Goal: Task Accomplishment & Management: Use online tool/utility

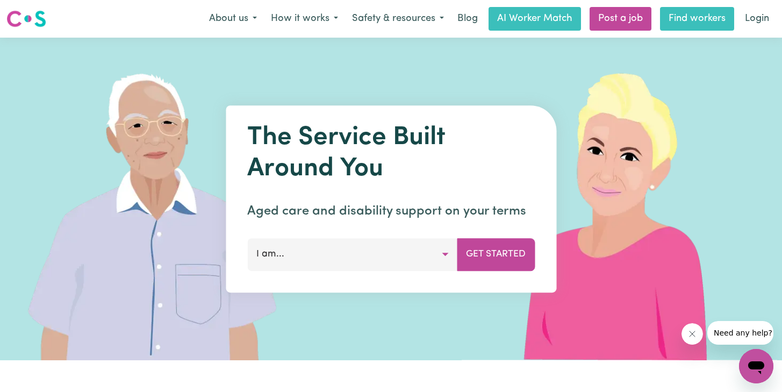
click at [690, 17] on link "Find workers" at bounding box center [697, 19] width 74 height 24
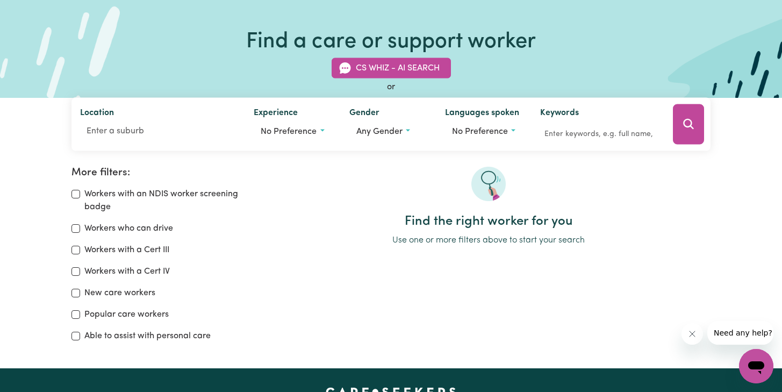
scroll to position [65, 0]
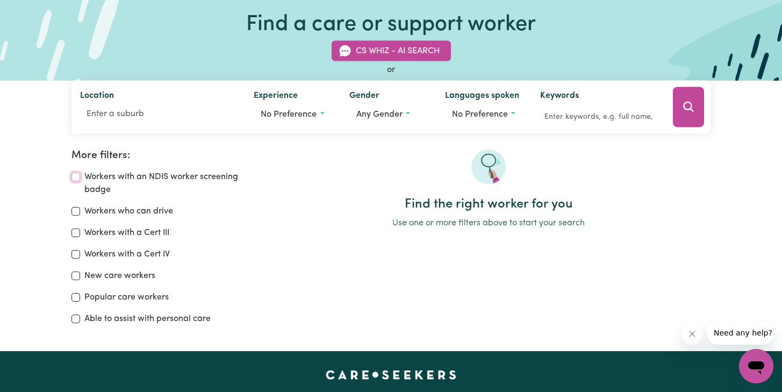
click at [75, 177] on input "Workers with an NDIS worker screening badge" at bounding box center [76, 177] width 9 height 9
checkbox input "true"
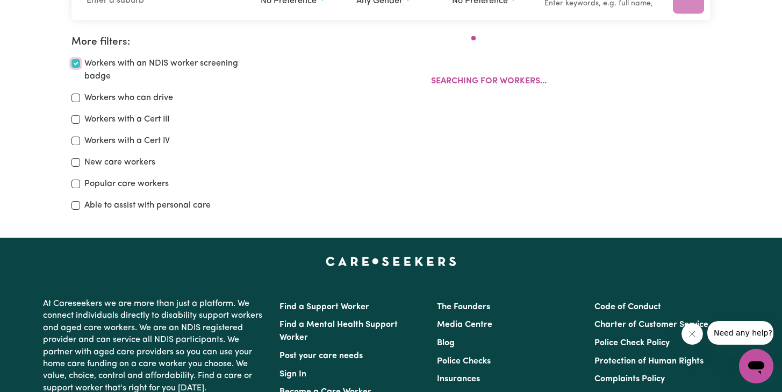
scroll to position [180, 0]
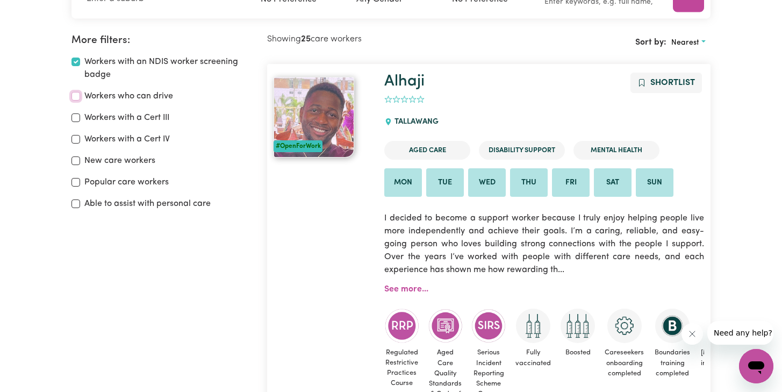
click at [77, 98] on input "Workers who can drive" at bounding box center [76, 96] width 9 height 9
checkbox input "true"
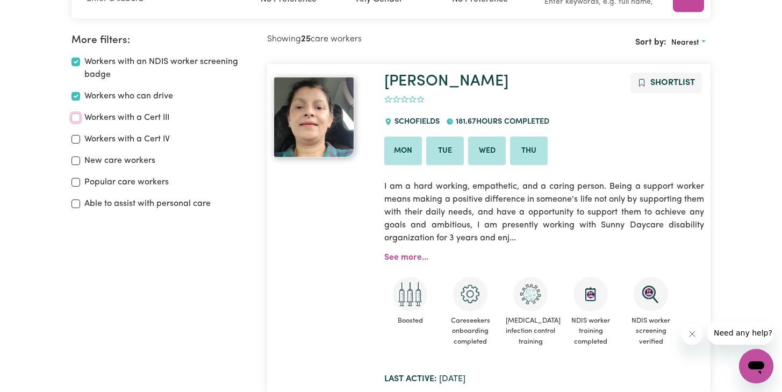
click at [77, 116] on input "Workers with a Cert III" at bounding box center [76, 117] width 9 height 9
checkbox input "true"
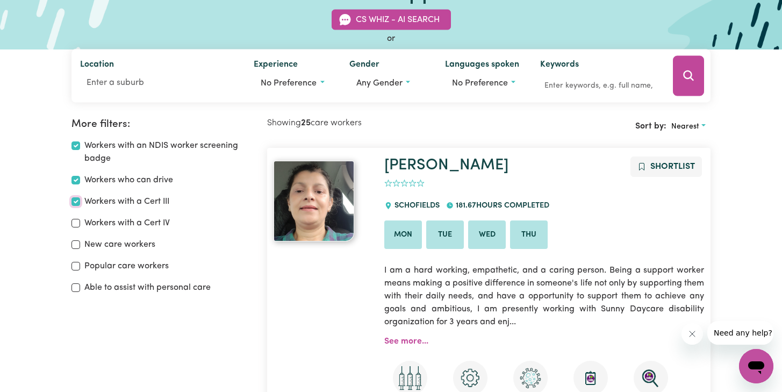
scroll to position [86, 0]
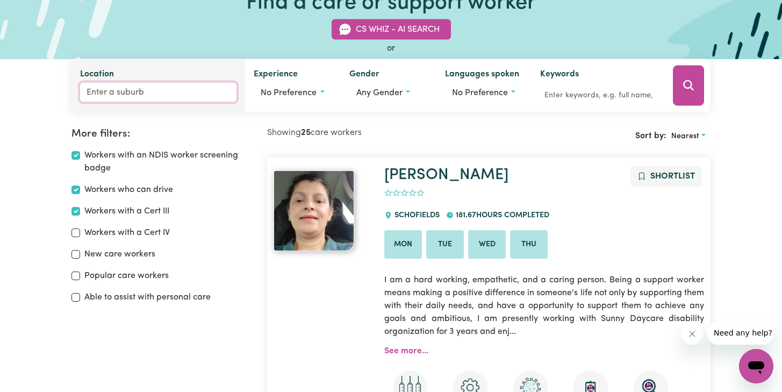
click at [126, 99] on input "Location" at bounding box center [158, 92] width 156 height 19
type input "bro"
type input "broADBEACH, [GEOGRAPHIC_DATA], 4218"
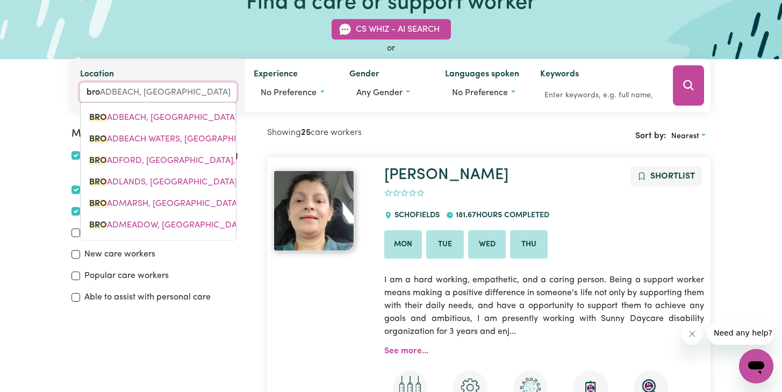
type input "broa"
type input "broaDBEACH, [GEOGRAPHIC_DATA], 4218"
type input "broad"
type input "broadBEACH, [GEOGRAPHIC_DATA], 4218"
type input "broadb"
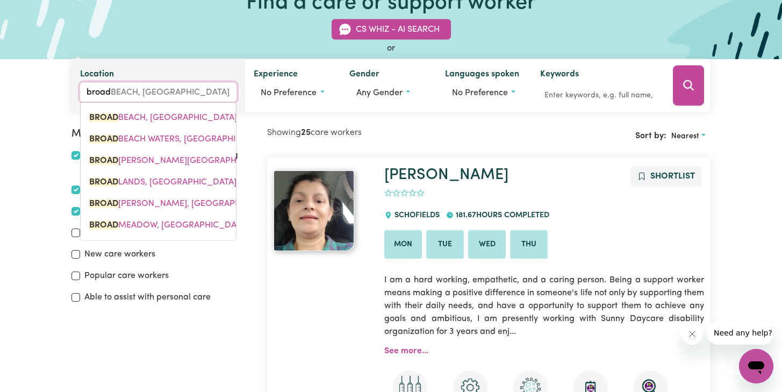
type input "broadbEACH, [GEOGRAPHIC_DATA], 4218"
type input "broadbe"
type input "broadbeACH, [GEOGRAPHIC_DATA], 4218"
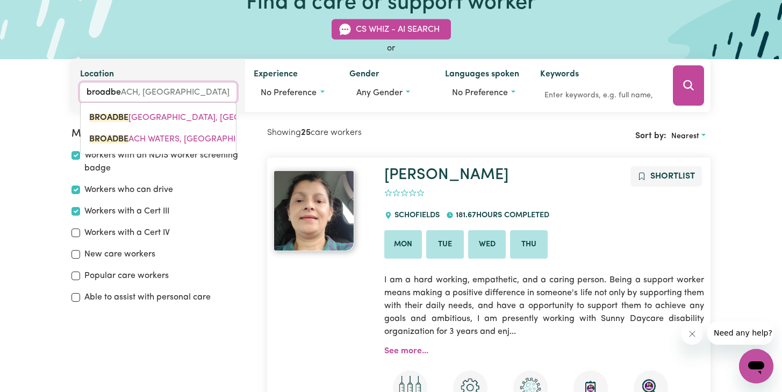
type input "broadbea"
type input "broadbeaCH, [GEOGRAPHIC_DATA], 4218"
type input "broadbeac"
type input "broadbeacH, [GEOGRAPHIC_DATA], 4218"
type input "broadbeach"
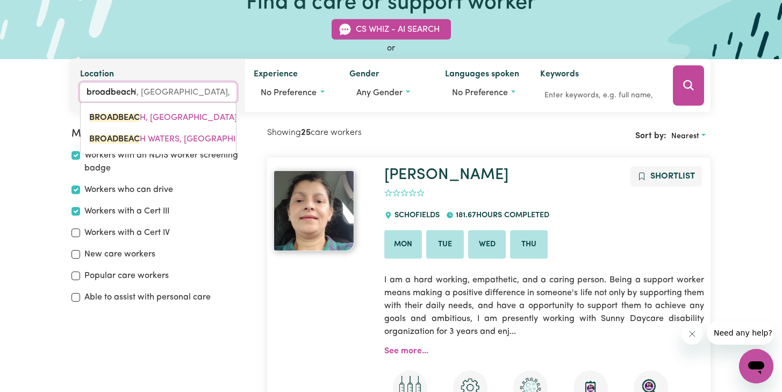
type input "broadbeach, [GEOGRAPHIC_DATA], 4218"
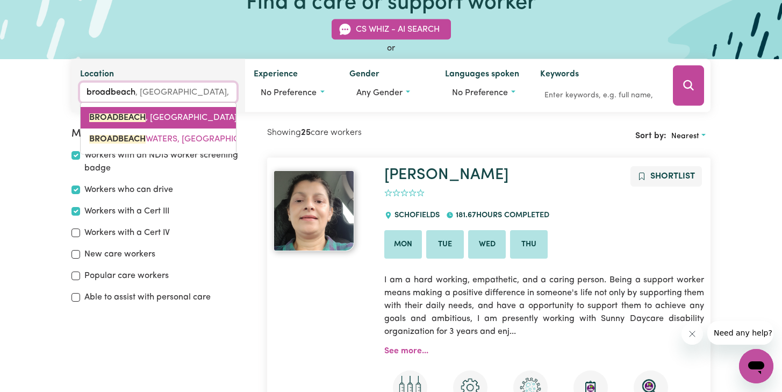
click at [137, 113] on mark "BROADBEACH" at bounding box center [117, 117] width 56 height 9
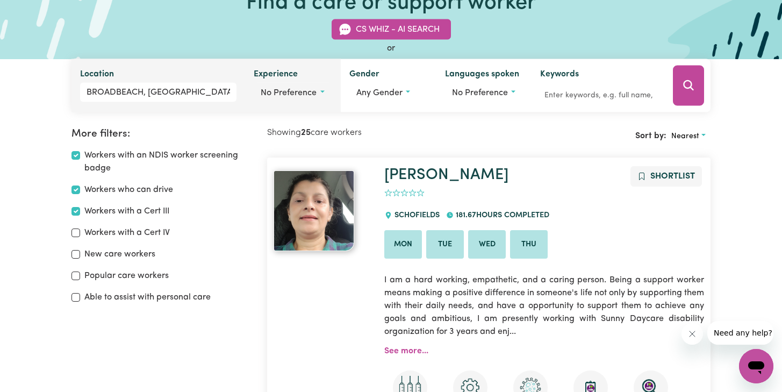
click at [324, 92] on button "No preference" at bounding box center [293, 93] width 79 height 20
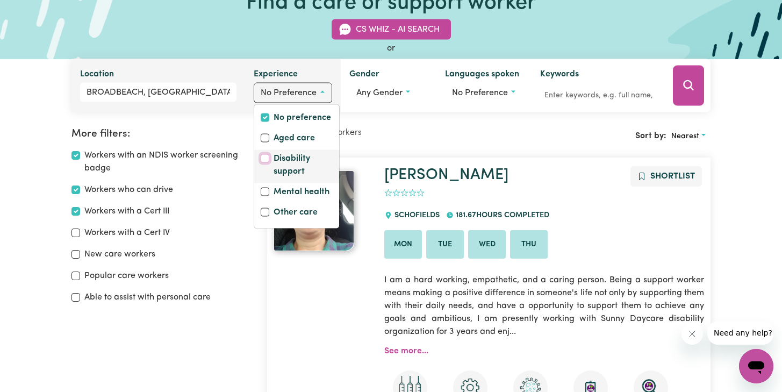
click at [265, 159] on input "Disability support" at bounding box center [265, 158] width 9 height 9
checkbox input "true"
checkbox input "false"
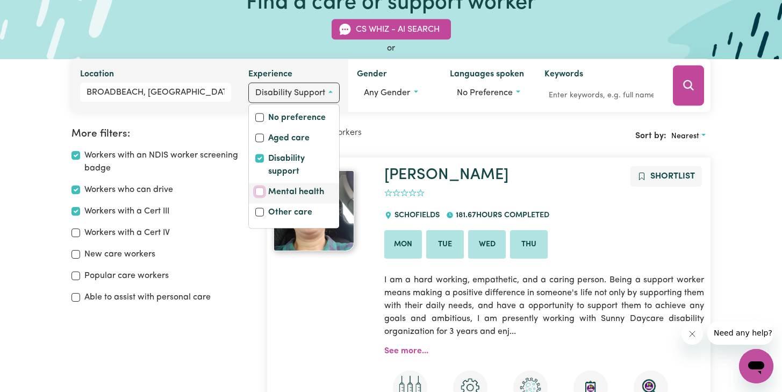
click at [261, 191] on input "Mental health" at bounding box center [259, 192] width 9 height 9
checkbox input "true"
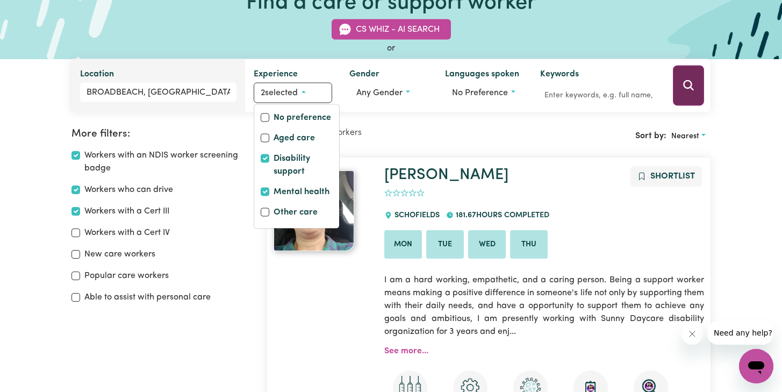
click at [684, 88] on icon "Search" at bounding box center [688, 85] width 13 height 13
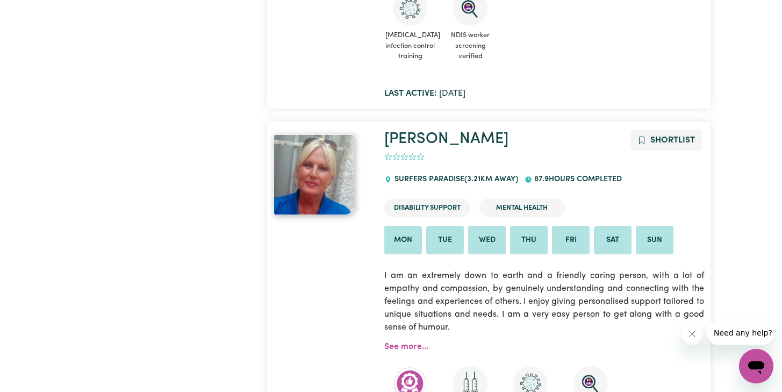
scroll to position [511, 0]
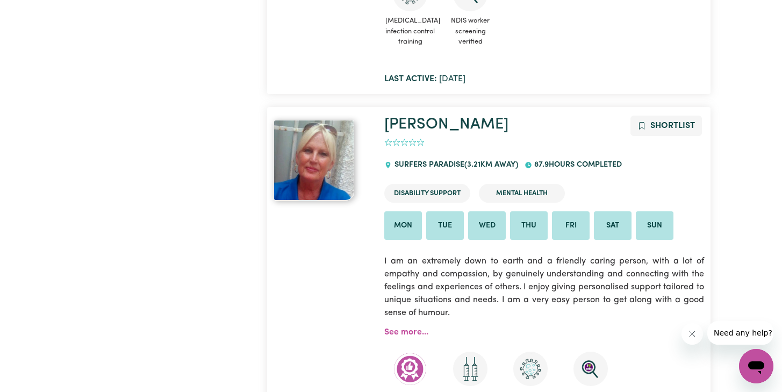
click at [333, 175] on img at bounding box center [314, 160] width 81 height 81
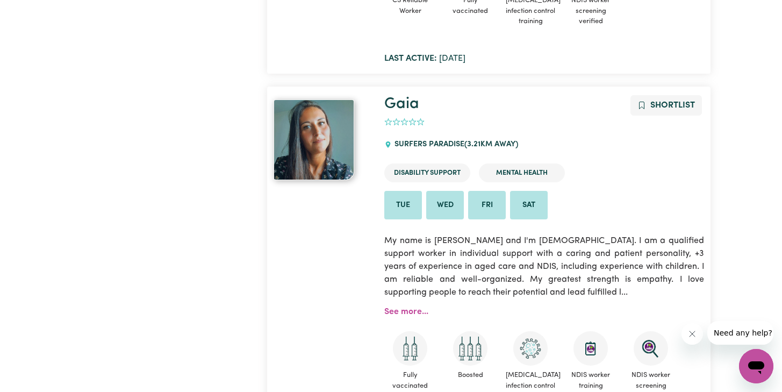
scroll to position [911, 0]
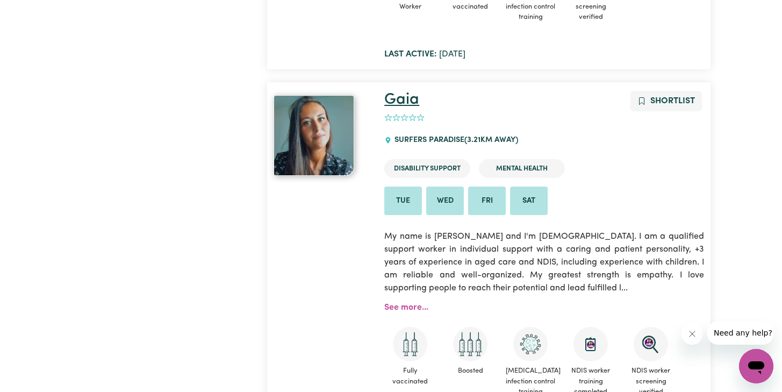
click at [407, 104] on link "Gaia" at bounding box center [401, 100] width 35 height 16
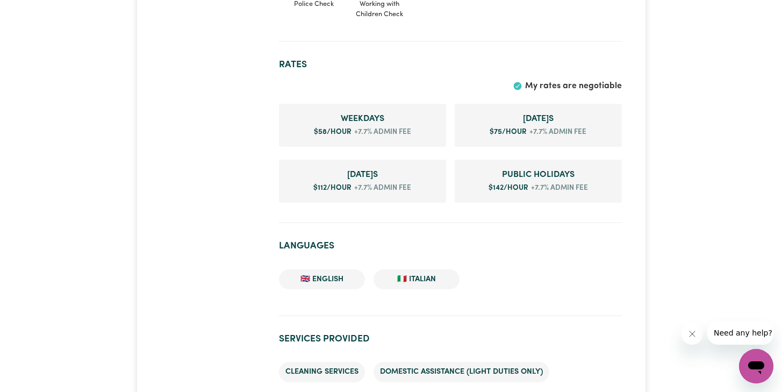
scroll to position [702, 0]
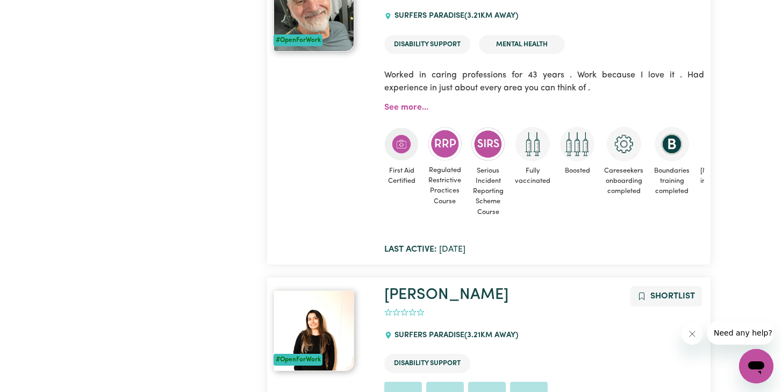
scroll to position [1351, 0]
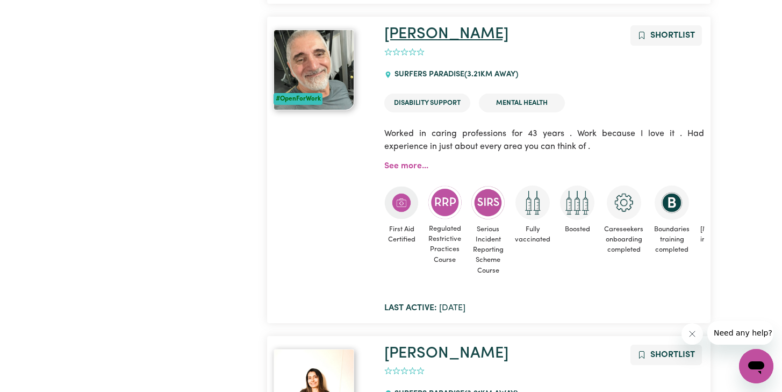
click at [419, 35] on link "[PERSON_NAME]" at bounding box center [446, 34] width 124 height 16
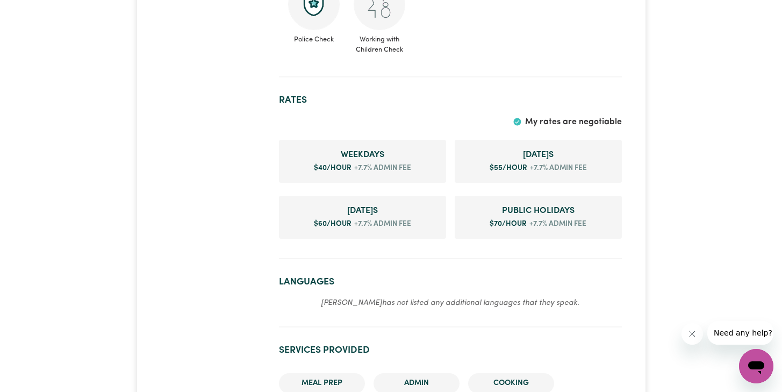
scroll to position [775, 0]
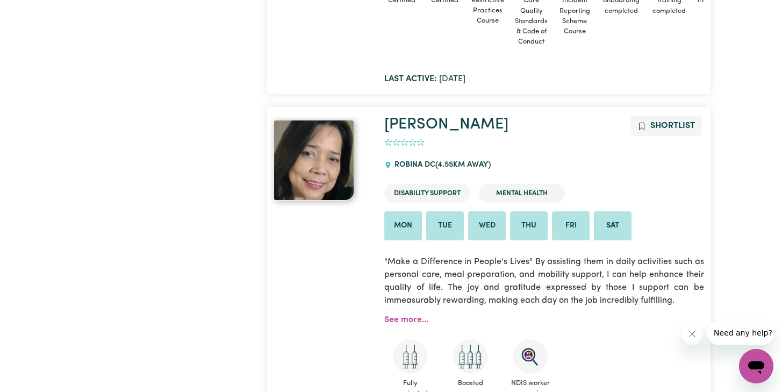
scroll to position [1989, 0]
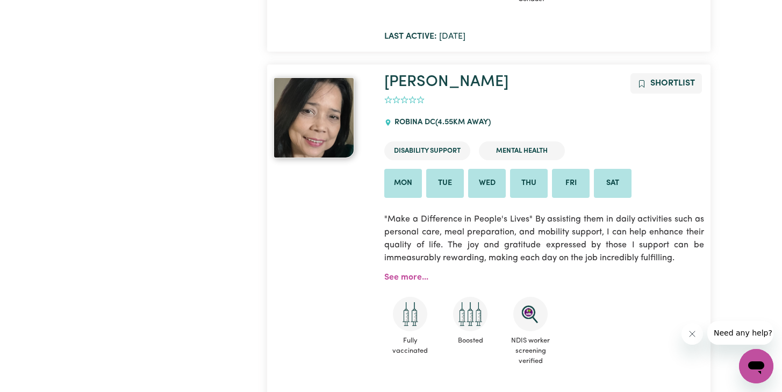
click at [328, 106] on img at bounding box center [314, 117] width 81 height 81
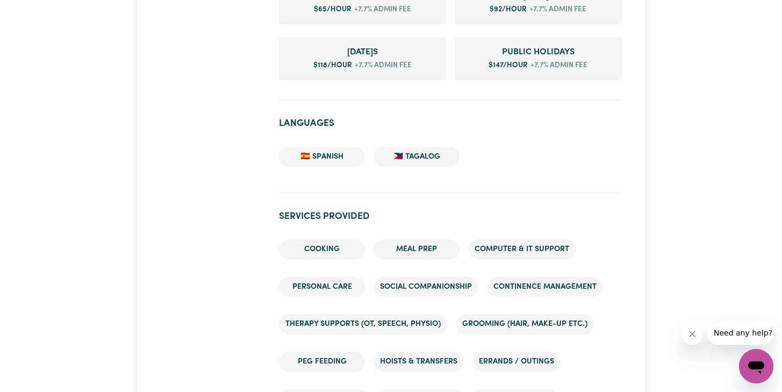
scroll to position [804, 0]
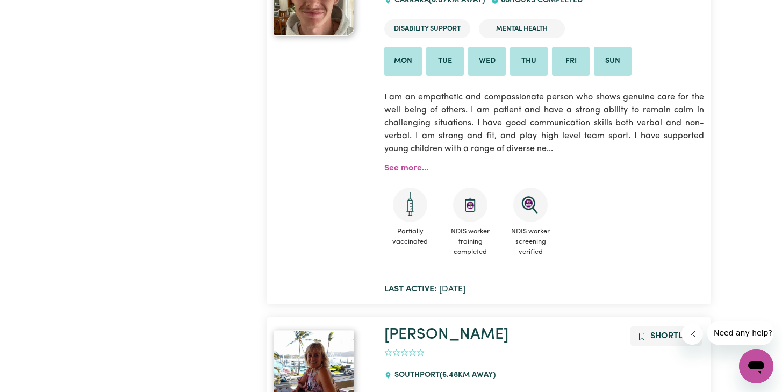
scroll to position [2339, 0]
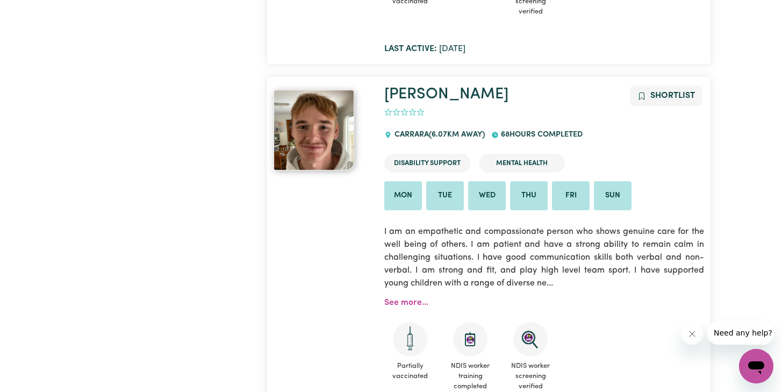
click at [318, 132] on img at bounding box center [314, 130] width 81 height 81
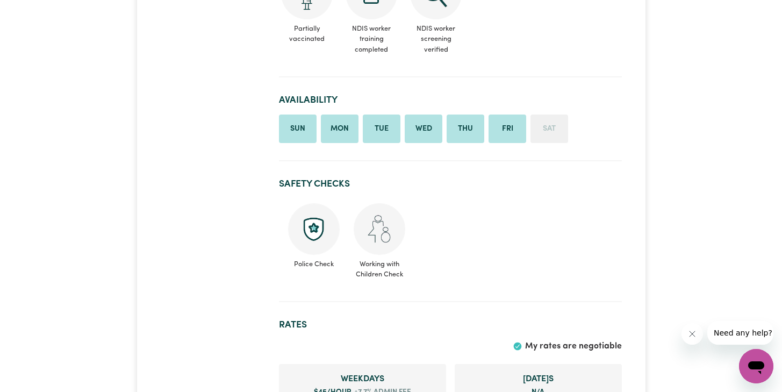
scroll to position [581, 0]
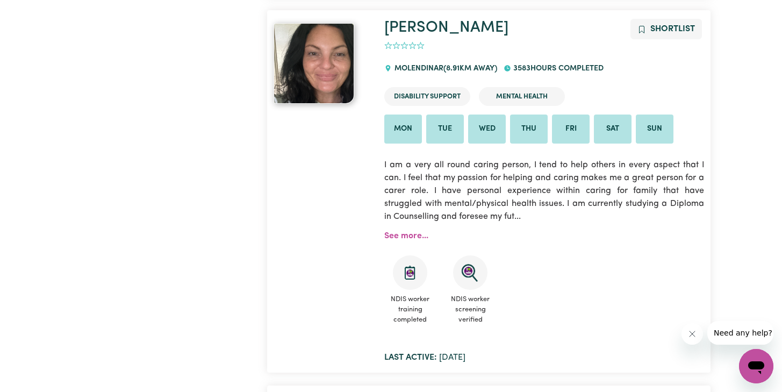
scroll to position [3904, 0]
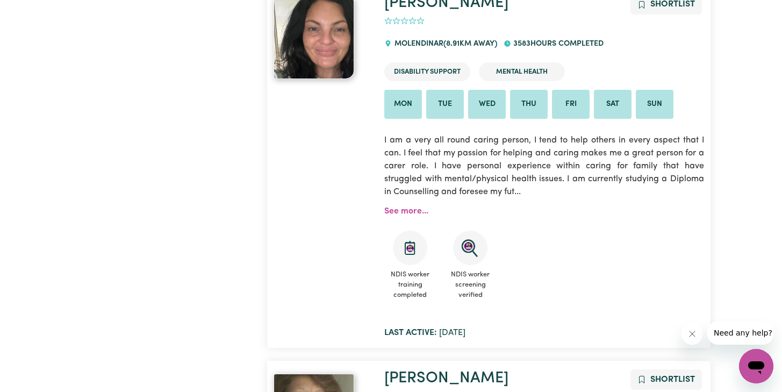
click at [315, 51] on img at bounding box center [314, 38] width 81 height 81
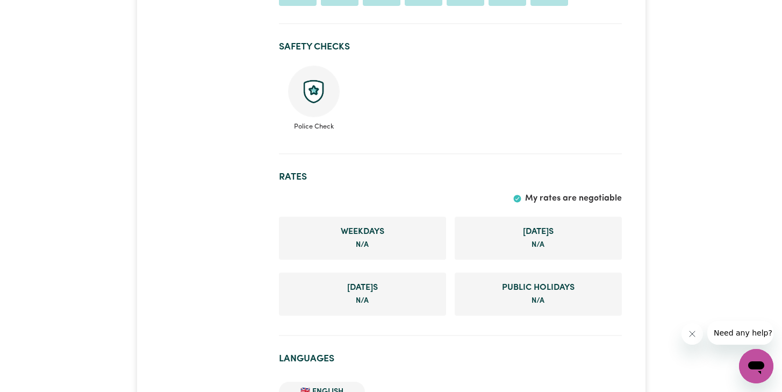
scroll to position [609, 0]
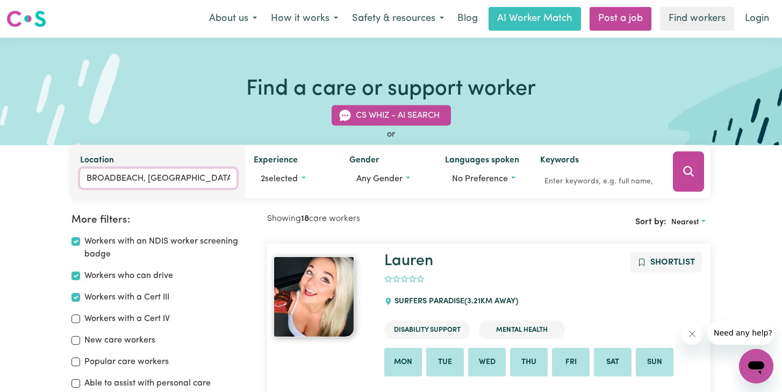
click at [212, 182] on input "BROADBEACH, [GEOGRAPHIC_DATA]" at bounding box center [158, 178] width 156 height 19
drag, startPoint x: 212, startPoint y: 181, endPoint x: 77, endPoint y: 183, distance: 135.5
click at [77, 183] on div "Location [GEOGRAPHIC_DATA], [GEOGRAPHIC_DATA] No matches found." at bounding box center [159, 171] width 174 height 53
type input "laun"
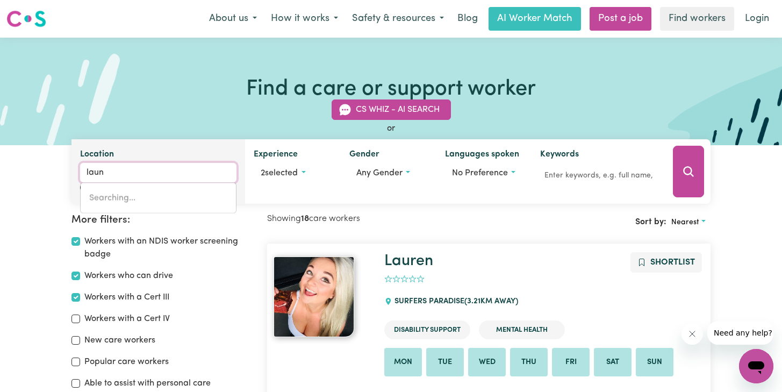
type input "launCESTON, [GEOGRAPHIC_DATA], 7250"
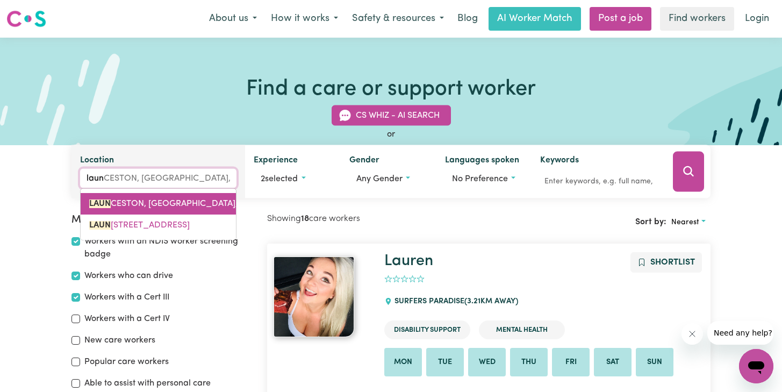
click at [125, 205] on span "LAUN CESTON, [GEOGRAPHIC_DATA], 7250" at bounding box center [173, 203] width 169 height 9
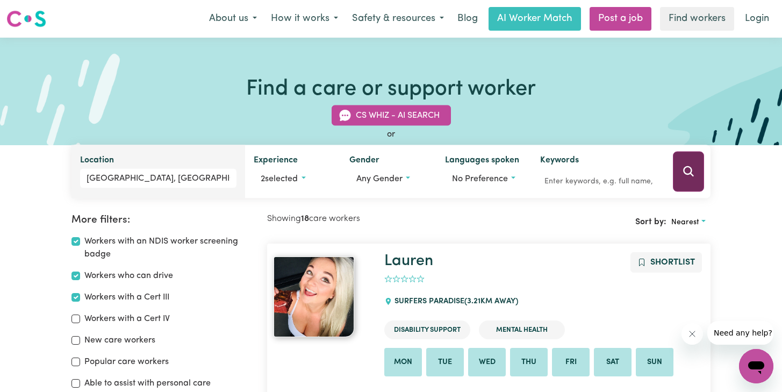
click at [686, 175] on icon "Search" at bounding box center [688, 171] width 13 height 13
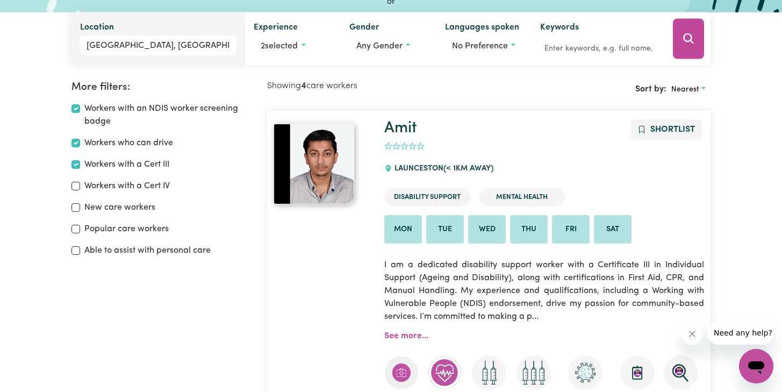
scroll to position [101, 0]
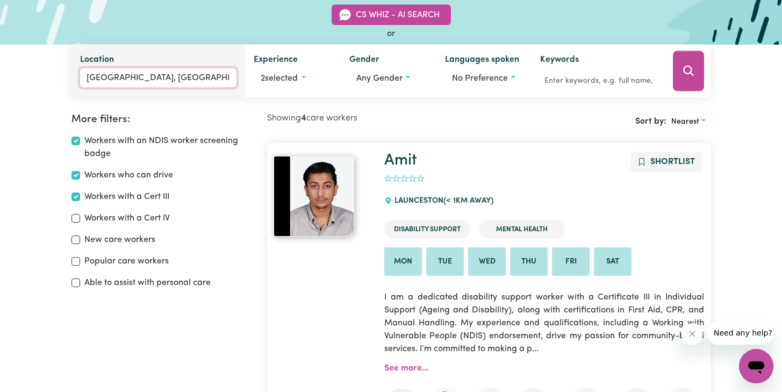
type input "[GEOGRAPHIC_DATA], [GEOGRAPHIC_DATA], 7250"
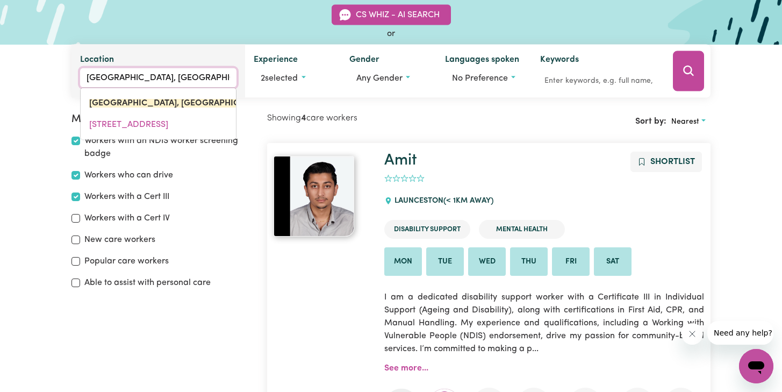
click at [174, 76] on input "[GEOGRAPHIC_DATA], [GEOGRAPHIC_DATA]" at bounding box center [158, 77] width 156 height 19
drag, startPoint x: 191, startPoint y: 77, endPoint x: 92, endPoint y: 77, distance: 98.9
click at [92, 77] on input "[GEOGRAPHIC_DATA], [GEOGRAPHIC_DATA]" at bounding box center [158, 77] width 156 height 19
type input "L"
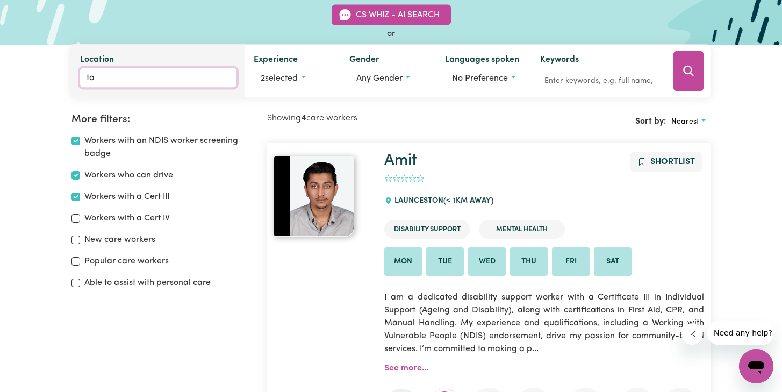
type input "tas"
type input "tasCOTT, [GEOGRAPHIC_DATA], 2250"
type input "tasm"
click at [110, 81] on input "[GEOGRAPHIC_DATA]" at bounding box center [158, 77] width 156 height 19
drag, startPoint x: 117, startPoint y: 80, endPoint x: 77, endPoint y: 75, distance: 40.6
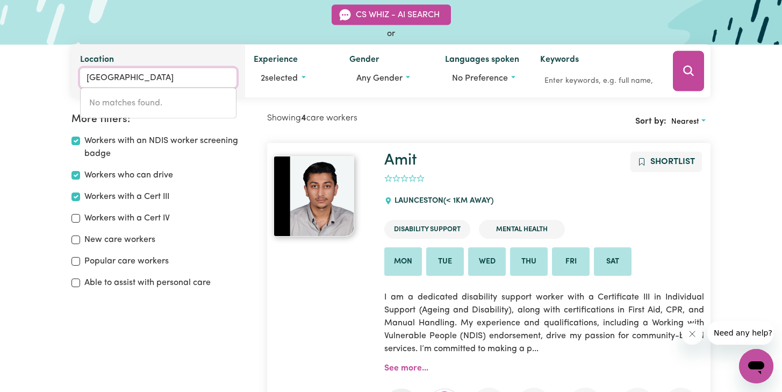
click at [77, 75] on div "Location [GEOGRAPHIC_DATA] No matches found." at bounding box center [159, 71] width 174 height 53
type input "tas"
type input "tasCOTT, [GEOGRAPHIC_DATA], 2250"
type input "tasm"
type input "t"
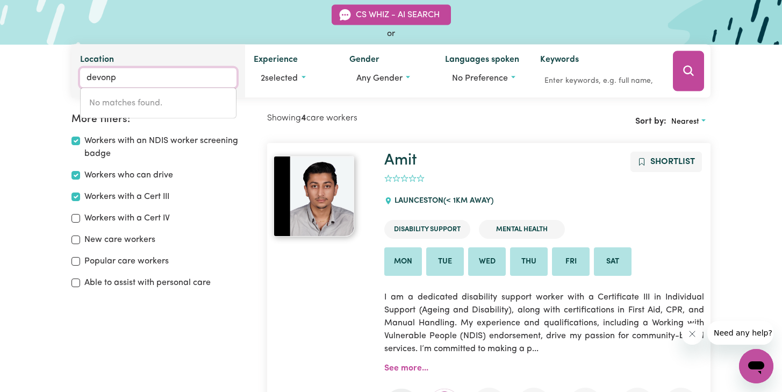
type input "devonpo"
type input "devonpoRT, [GEOGRAPHIC_DATA], 7310"
type input "devonpor"
type input "devonporT, [GEOGRAPHIC_DATA], 7310"
type input "devonport"
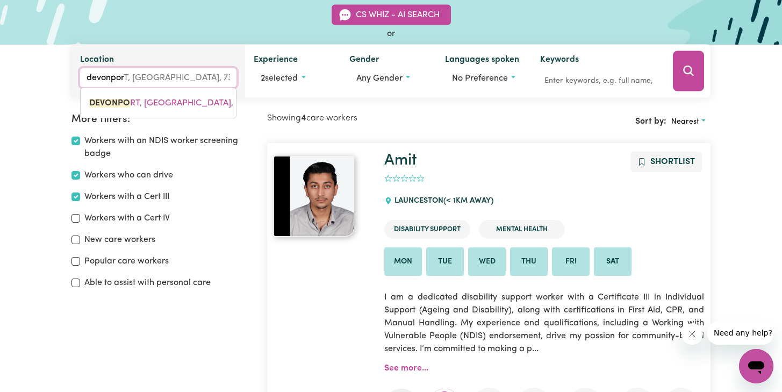
type input "[GEOGRAPHIC_DATA], [GEOGRAPHIC_DATA], 7310"
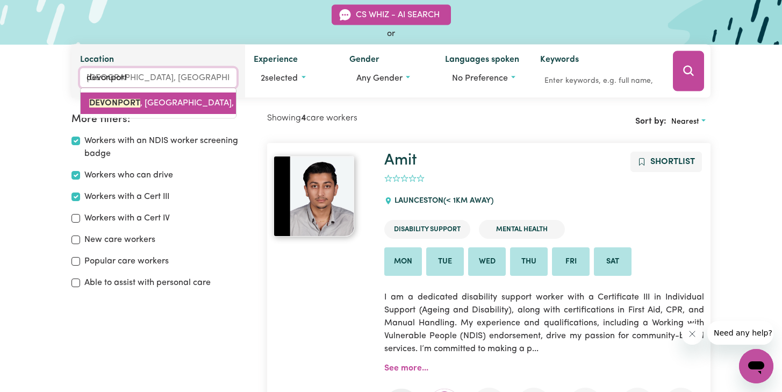
click at [105, 99] on mark "DEVONPORT" at bounding box center [114, 103] width 51 height 9
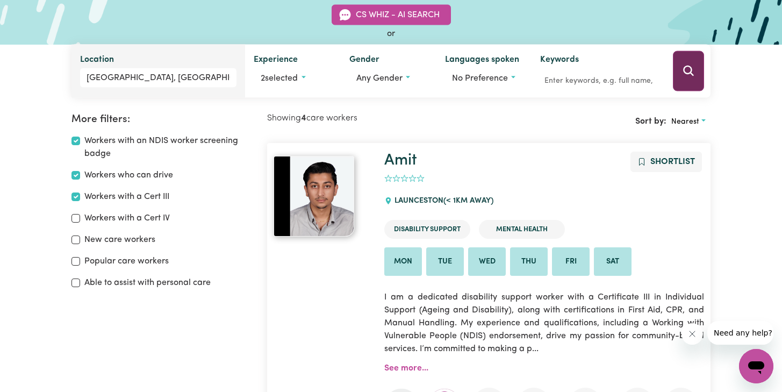
click at [688, 72] on icon "Search" at bounding box center [688, 71] width 13 height 13
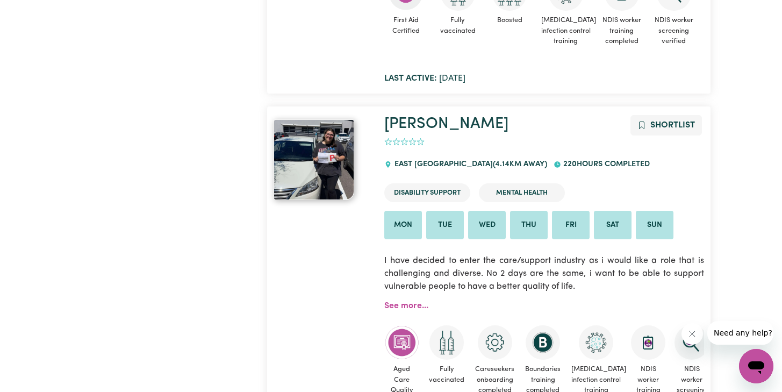
scroll to position [166, 0]
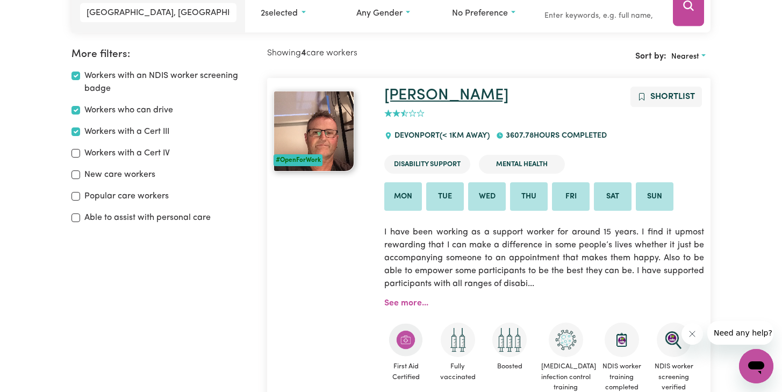
click at [413, 94] on link "[PERSON_NAME]" at bounding box center [446, 96] width 124 height 16
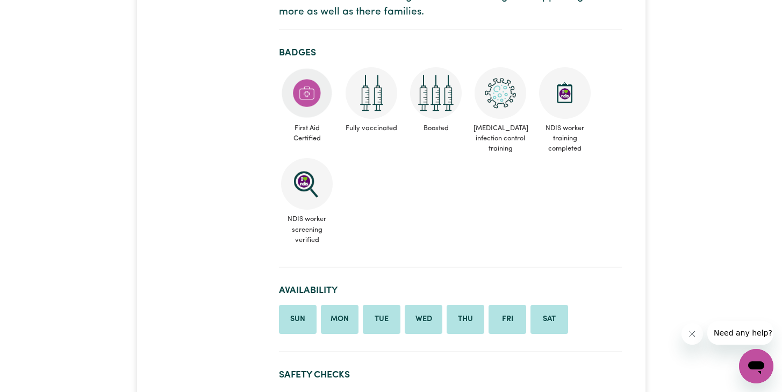
scroll to position [365, 0]
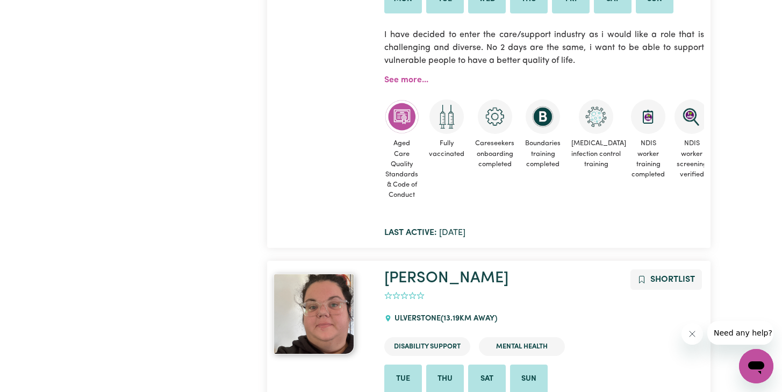
scroll to position [857, 0]
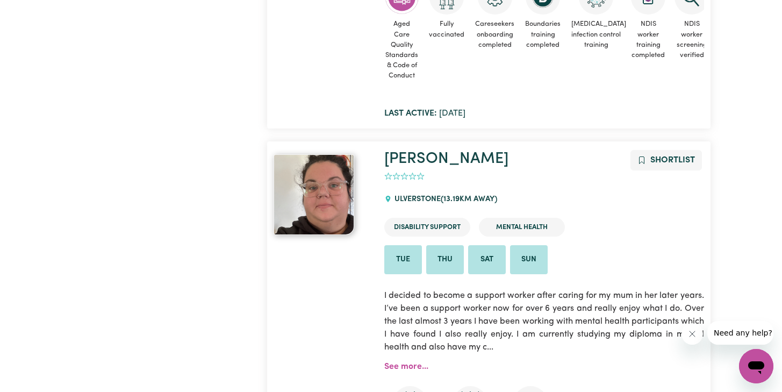
click at [307, 177] on img at bounding box center [314, 194] width 81 height 81
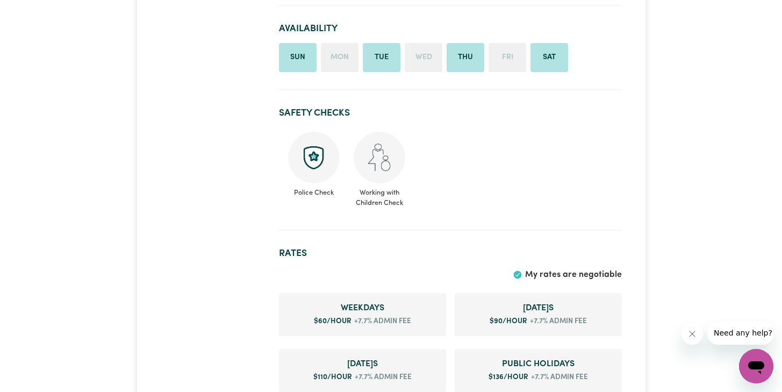
scroll to position [691, 0]
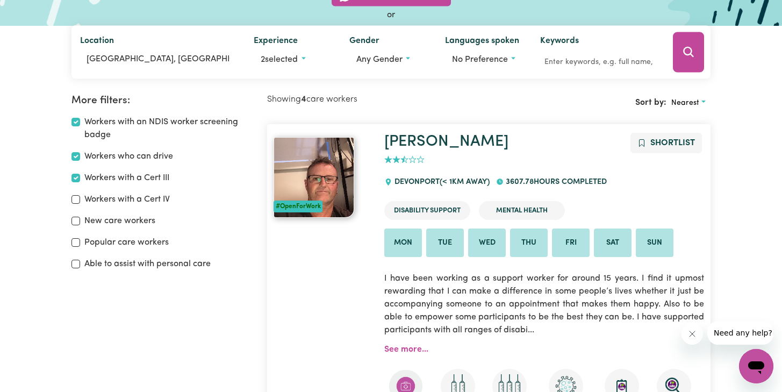
scroll to position [80, 0]
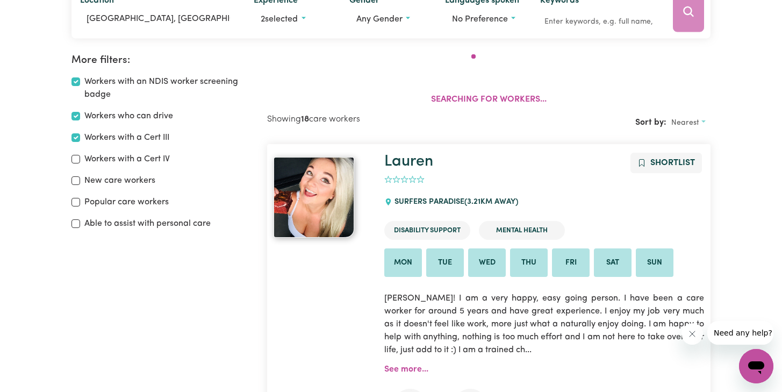
scroll to position [180, 0]
